Goal: Transaction & Acquisition: Book appointment/travel/reservation

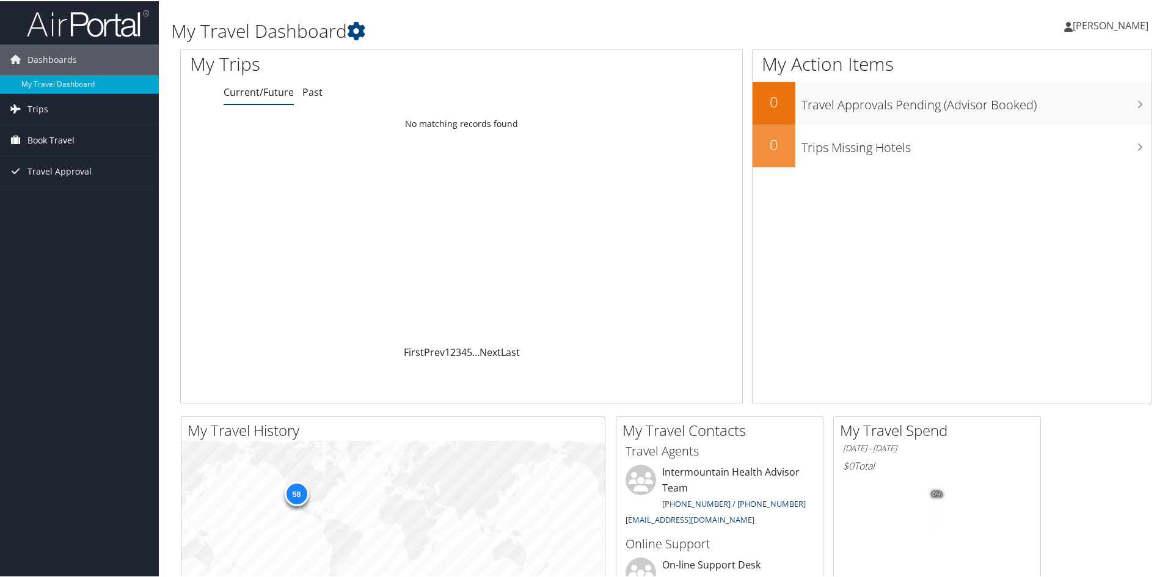
click at [65, 136] on span "Book Travel" at bounding box center [50, 139] width 47 height 31
click at [106, 202] on link "Book/Manage Online Trips" at bounding box center [79, 200] width 159 height 18
click at [74, 206] on link "Book/Manage Online Trips" at bounding box center [79, 200] width 159 height 18
click at [75, 200] on link "Book/Manage Online Trips" at bounding box center [79, 200] width 159 height 18
click at [78, 202] on link "Book/Manage Online Trips" at bounding box center [79, 200] width 159 height 18
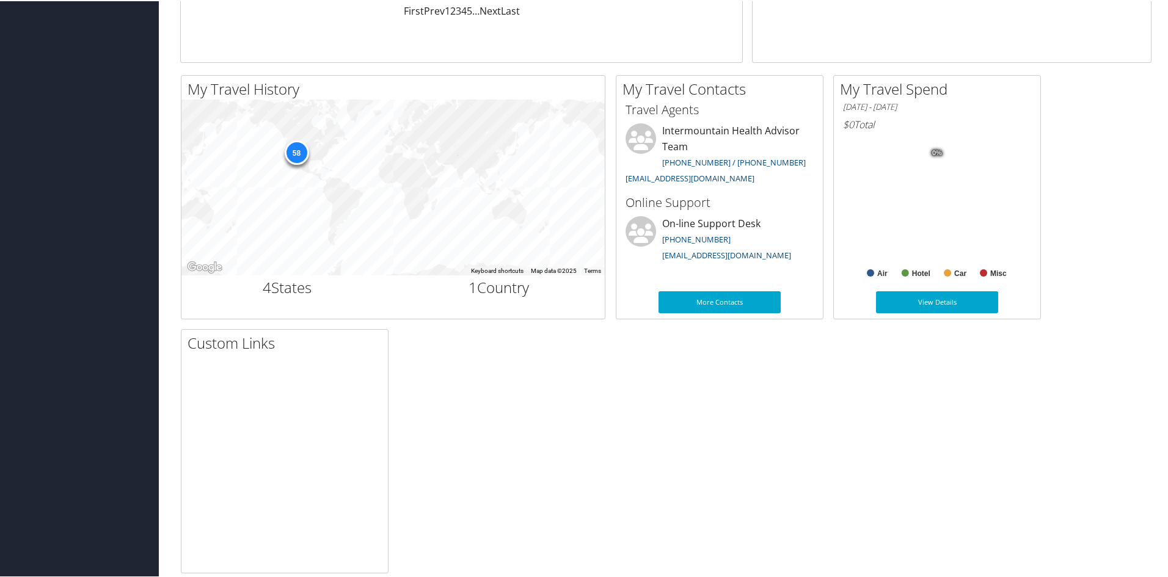
scroll to position [358, 0]
